Goal: Task Accomplishment & Management: Manage account settings

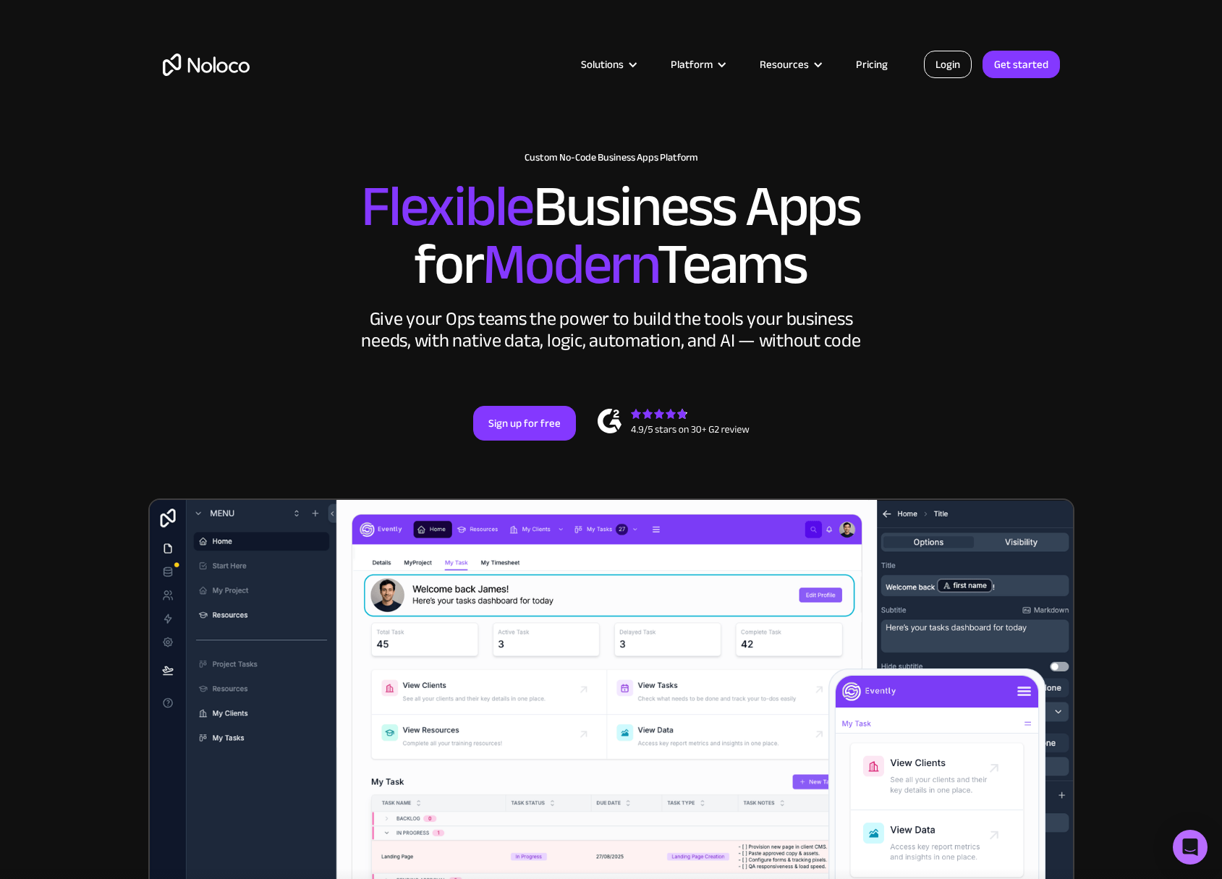
click at [951, 68] on link "Login" at bounding box center [948, 64] width 48 height 27
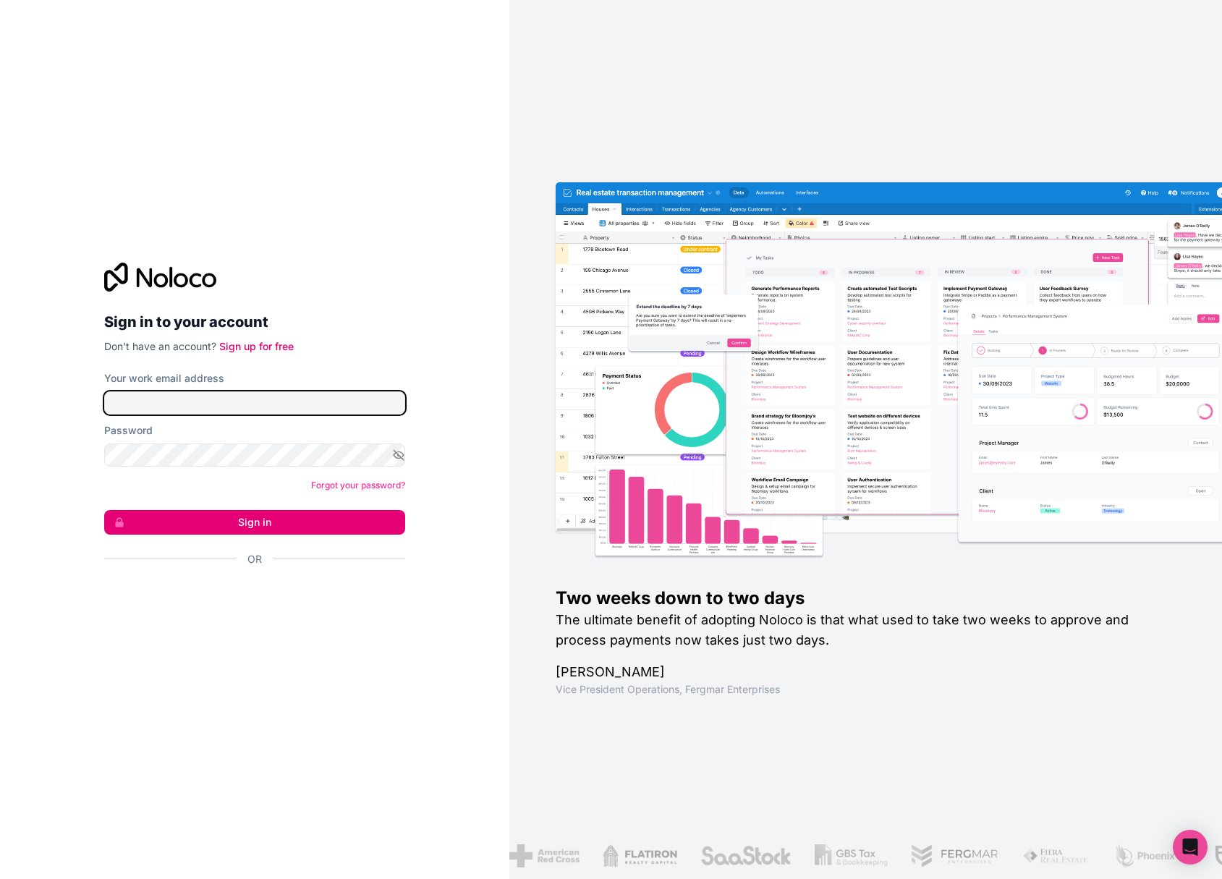
click at [303, 405] on input "Your work email address" at bounding box center [254, 402] width 301 height 23
click at [75, 400] on div "Sign in to your account Don't have an account? Sign up for free Your work email…" at bounding box center [254, 439] width 509 height 879
paste input "info"
type input "info@fm-recruiting.de"
click at [190, 438] on div "Password" at bounding box center [254, 444] width 301 height 43
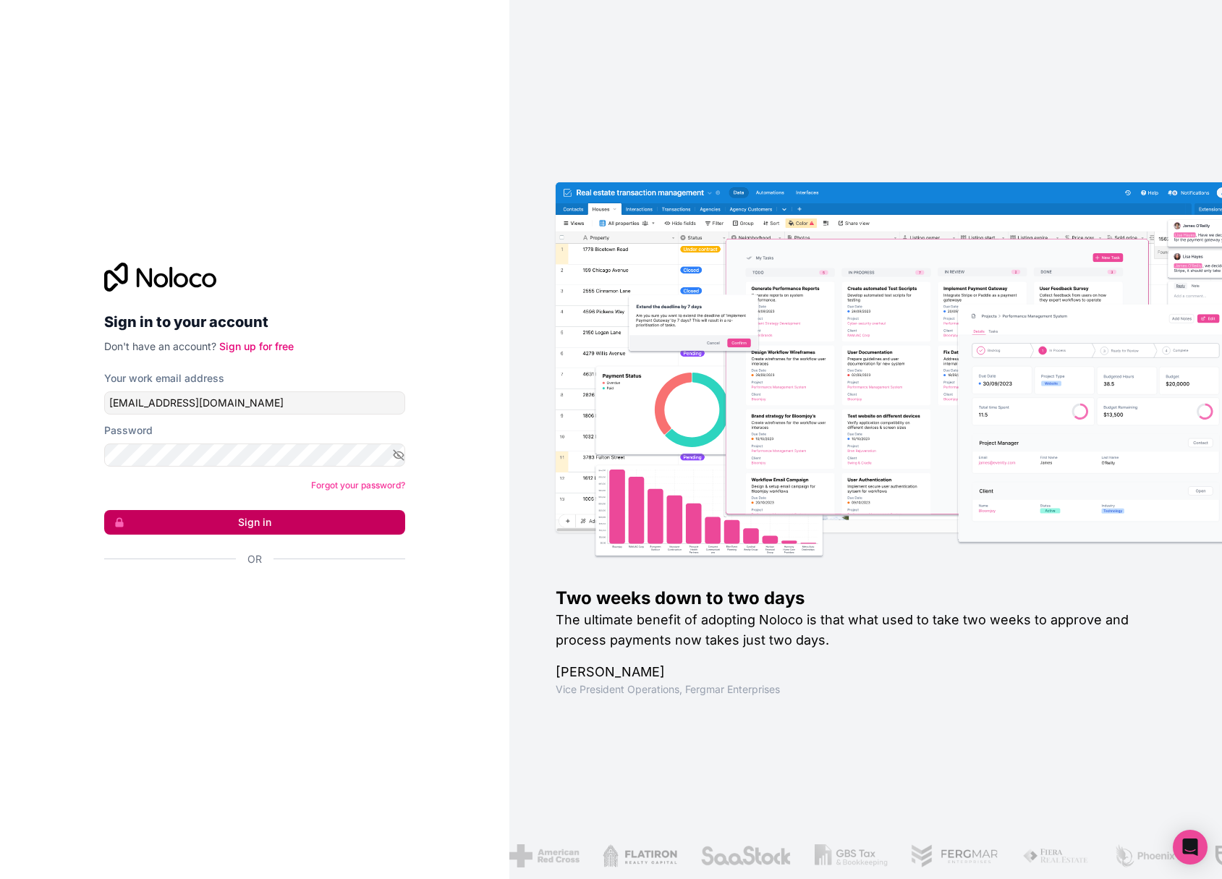
click at [259, 520] on button "Sign in" at bounding box center [254, 522] width 301 height 25
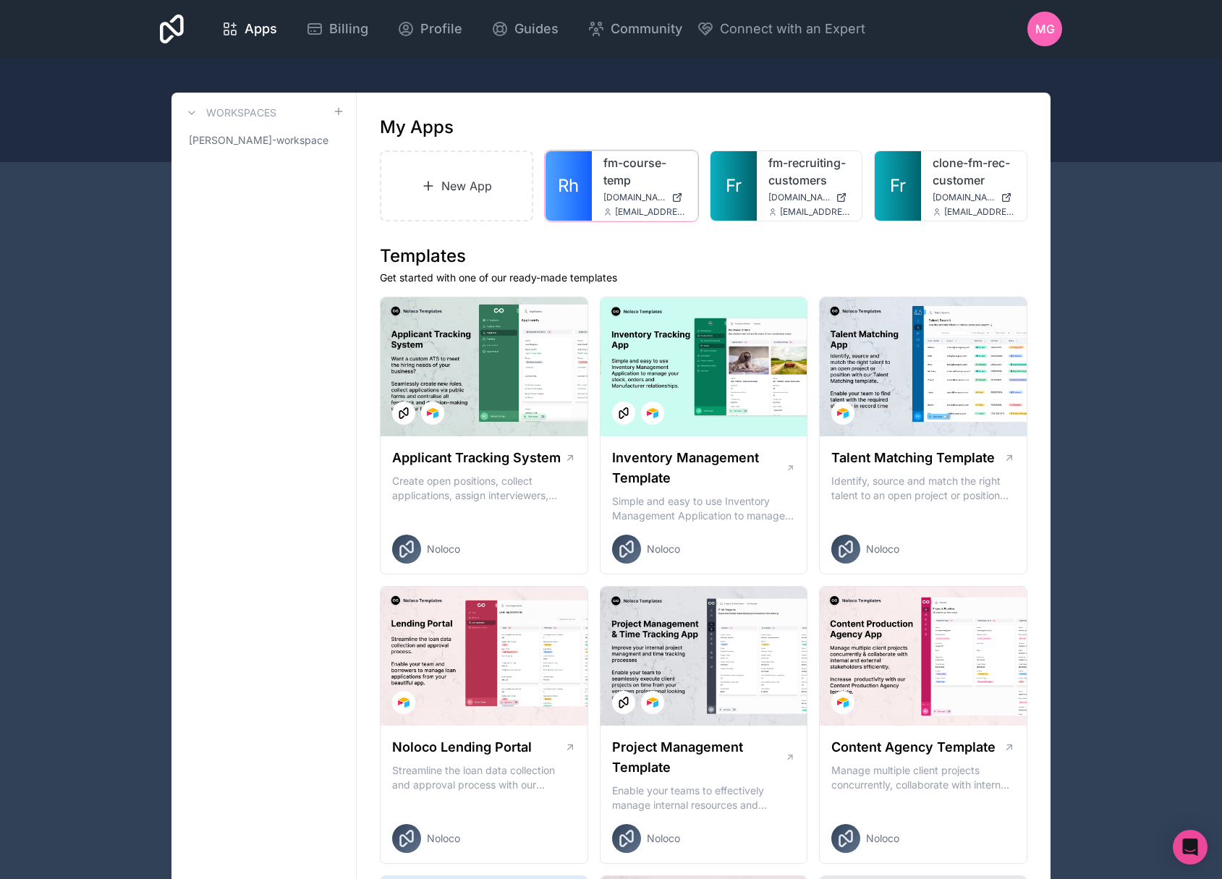
click at [632, 195] on span "[DOMAIN_NAME]" at bounding box center [634, 198] width 62 height 12
click at [840, 199] on icon at bounding box center [841, 198] width 12 height 12
click at [841, 203] on icon at bounding box center [841, 198] width 12 height 12
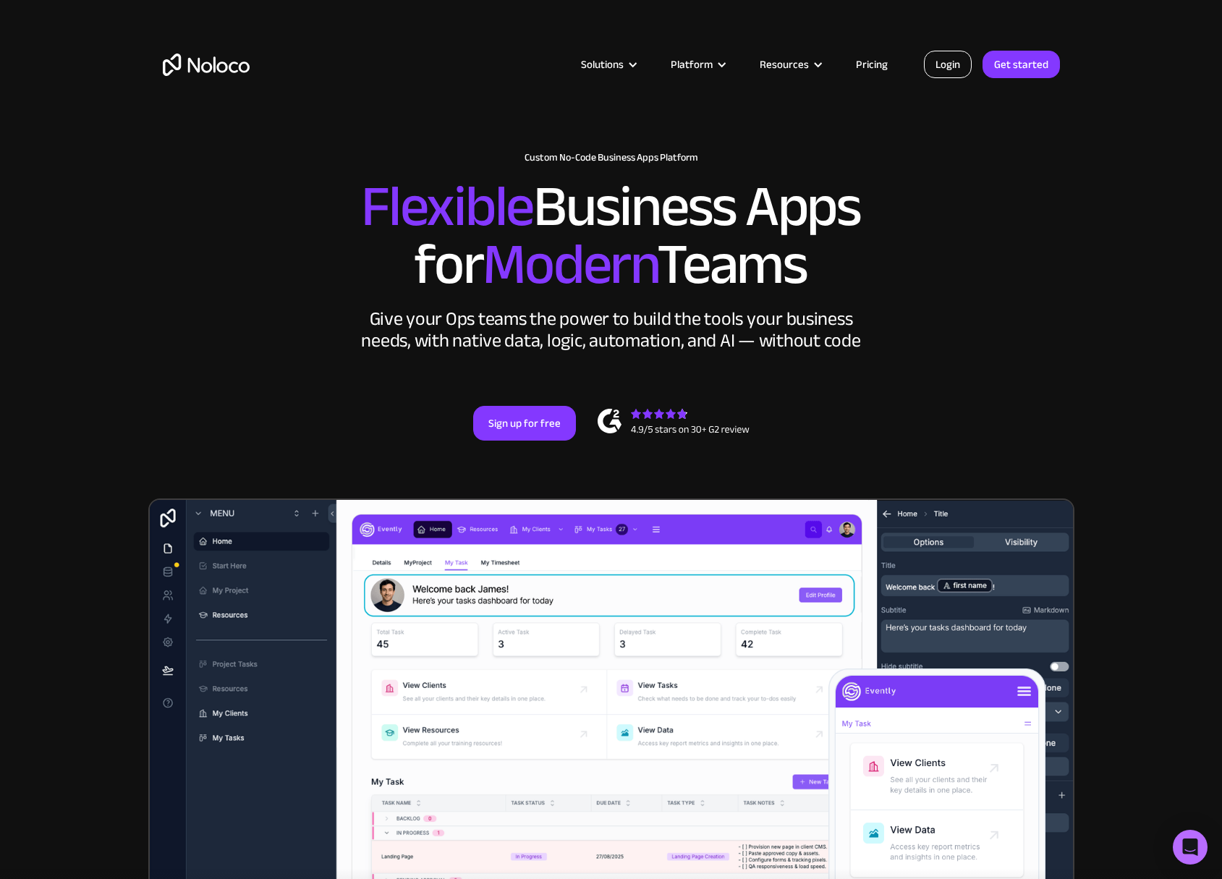
click at [948, 64] on link "Login" at bounding box center [948, 64] width 48 height 27
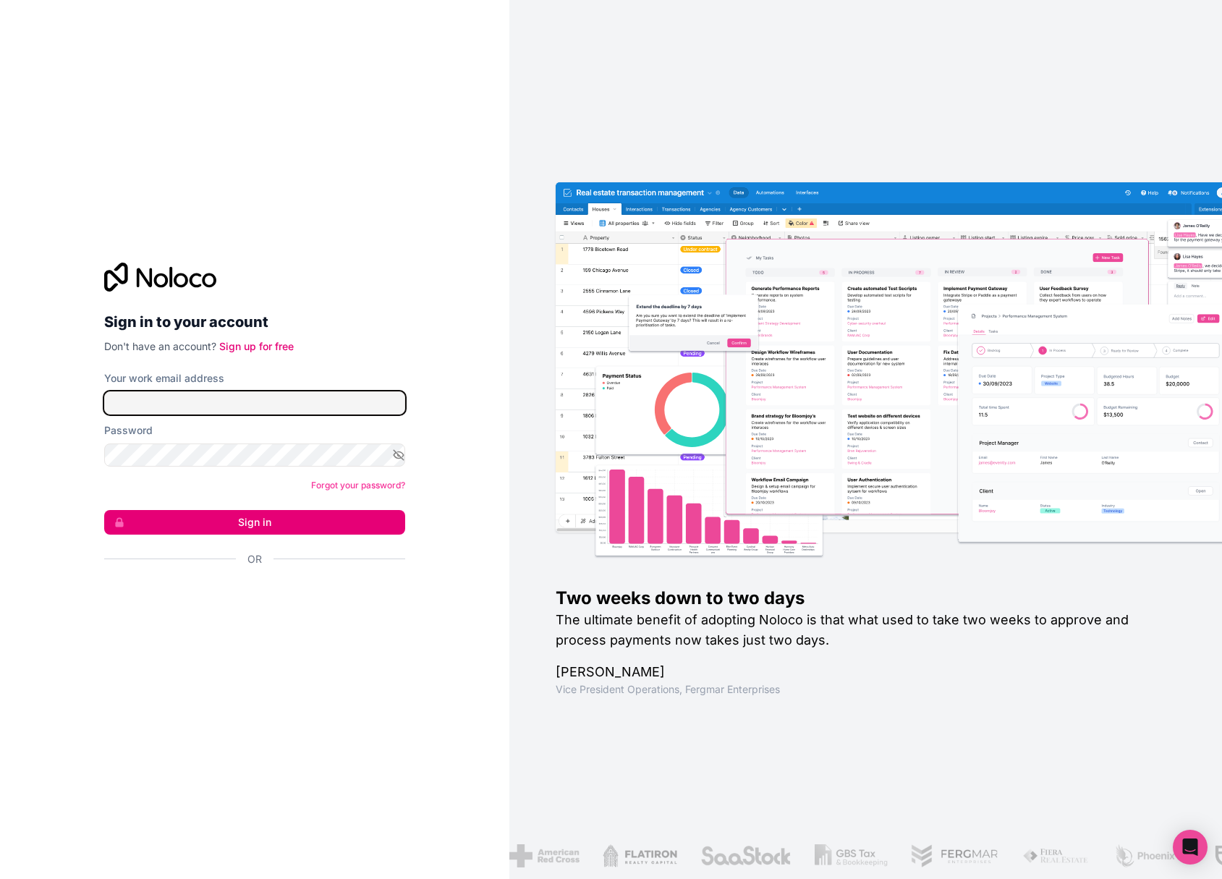
click at [273, 409] on input "Your work email address" at bounding box center [254, 402] width 301 height 23
paste input "[EMAIL_ADDRESS][DOMAIN_NAME]"
type input "[EMAIL_ADDRESS][DOMAIN_NAME]"
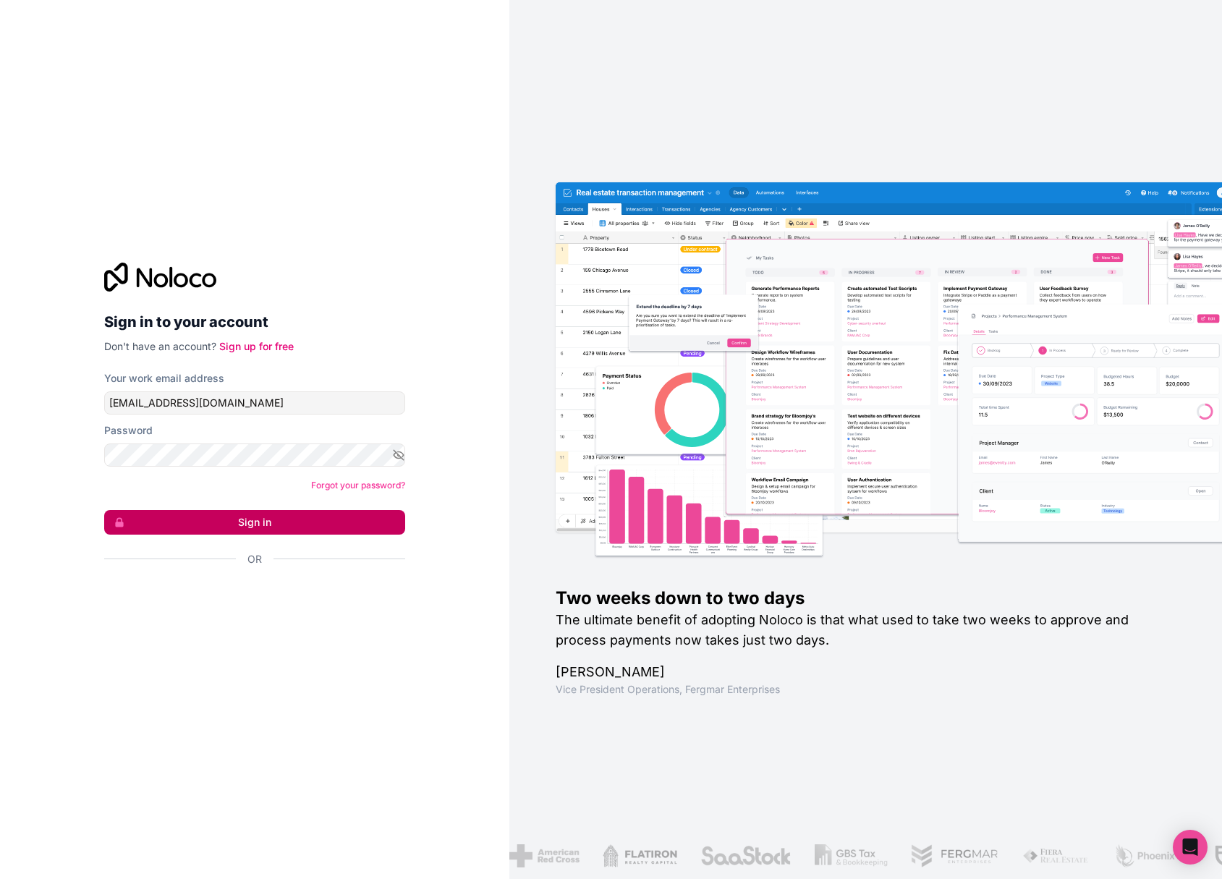
click at [229, 525] on button "Sign in" at bounding box center [254, 522] width 301 height 25
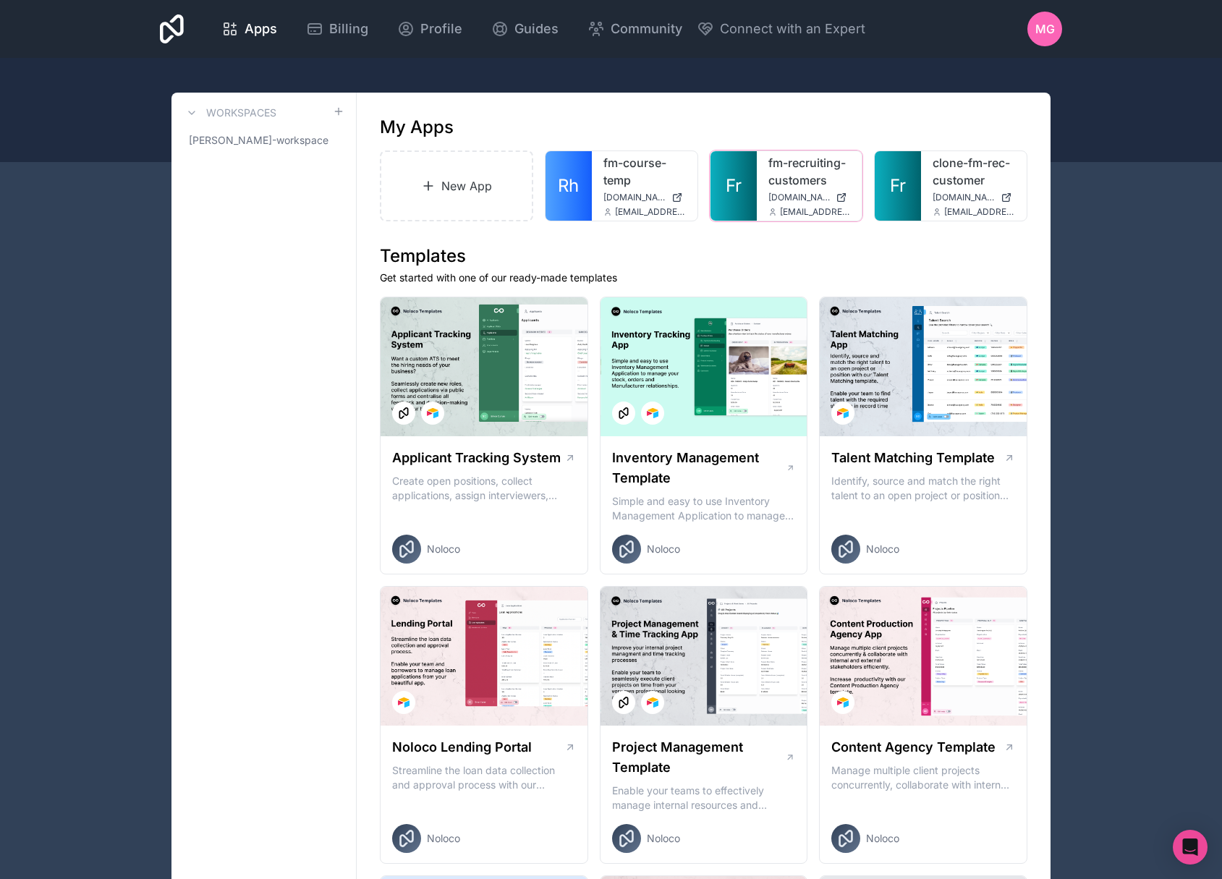
click at [838, 195] on icon at bounding box center [841, 198] width 12 height 12
click at [1003, 197] on icon at bounding box center [1006, 198] width 12 height 12
